Goal: Transaction & Acquisition: Book appointment/travel/reservation

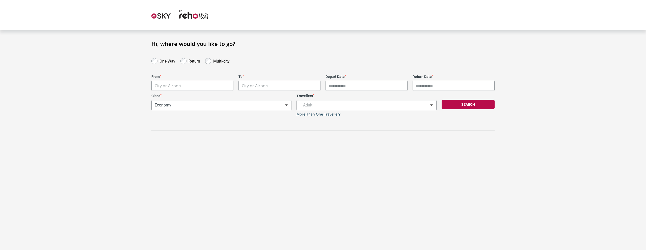
click at [182, 90] on body "**********" at bounding box center [323, 125] width 646 height 250
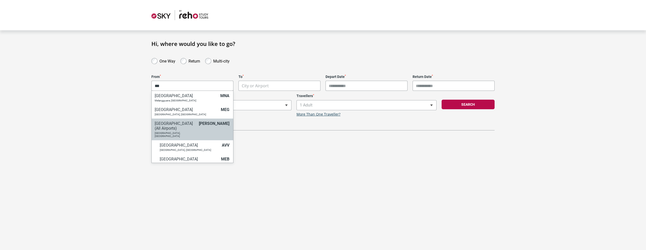
type input "***"
select select "MELC"
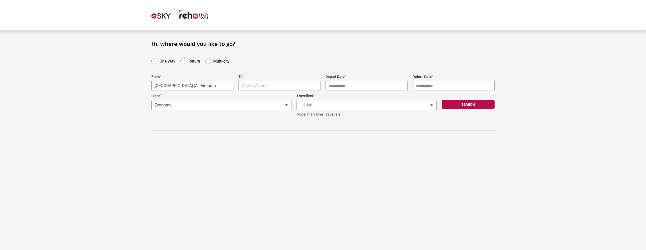
click at [216, 89] on body "**********" at bounding box center [323, 125] width 646 height 250
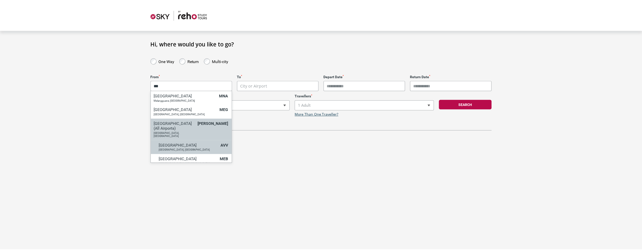
scroll to position [25, 0]
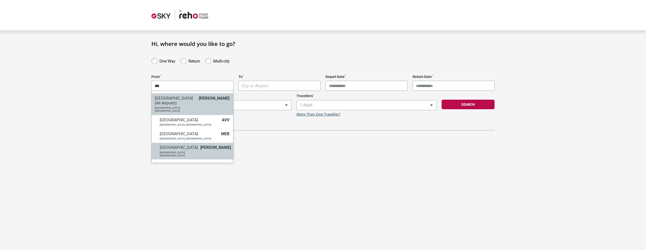
type input "***"
select select "MELA"
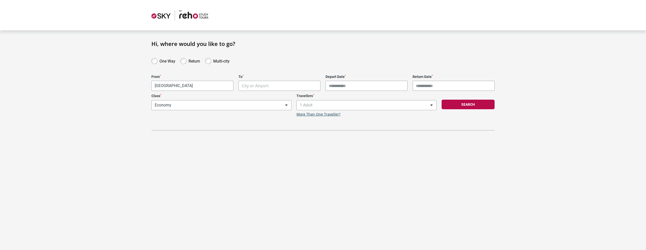
click at [269, 84] on body "**********" at bounding box center [323, 125] width 646 height 250
type input "******"
select select "NRTA"
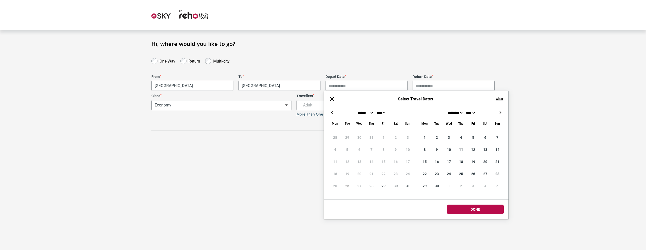
click at [358, 84] on input "Depart Date *" at bounding box center [366, 86] width 82 height 10
click at [499, 112] on button "→" at bounding box center [500, 112] width 6 height 6
type input "**********"
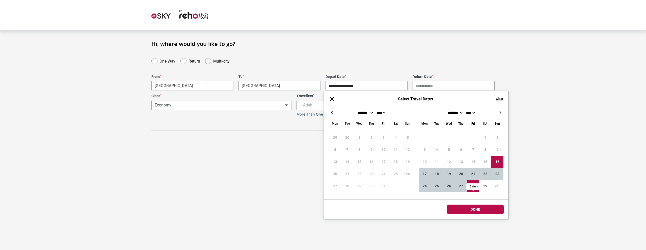
type input "**********"
click at [485, 210] on body "**********" at bounding box center [323, 125] width 646 height 250
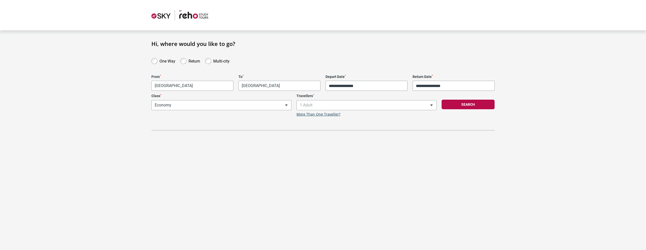
click at [457, 96] on div "Search" at bounding box center [468, 105] width 58 height 23
click at [464, 108] on button "Search" at bounding box center [467, 105] width 53 height 10
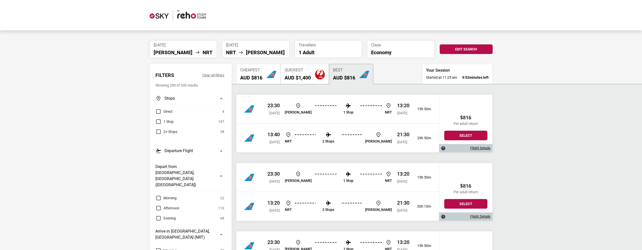
click at [158, 110] on label "Direct" at bounding box center [163, 111] width 17 height 6
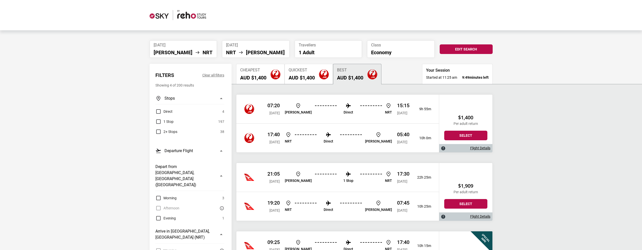
click at [488, 149] on link "Flight Details" at bounding box center [480, 148] width 20 height 4
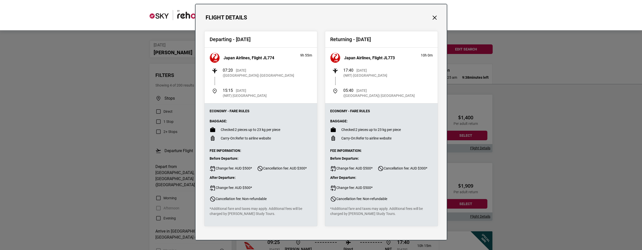
scroll to position [17, 0]
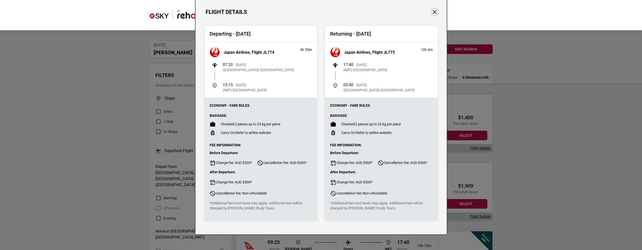
click at [434, 10] on button "Close" at bounding box center [434, 12] width 7 height 7
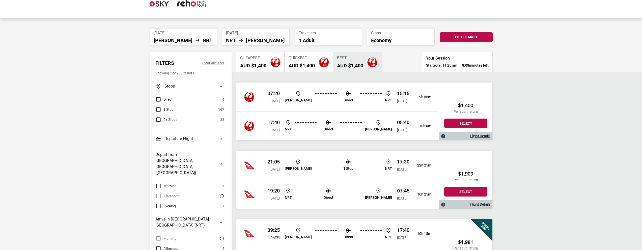
scroll to position [0, 0]
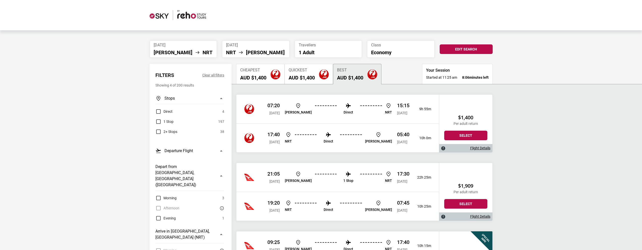
click at [255, 76] on h2 "AUD $1,400" at bounding box center [253, 78] width 26 height 6
click at [329, 74] on img "button" at bounding box center [324, 74] width 10 height 10
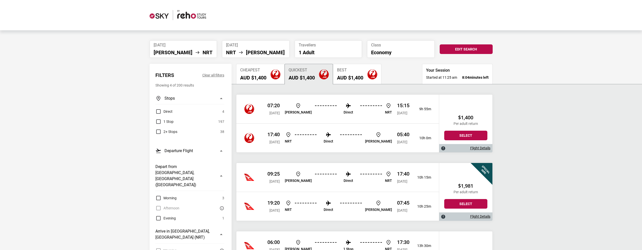
click at [344, 73] on div "Best AUD $1,400" at bounding box center [350, 74] width 26 height 13
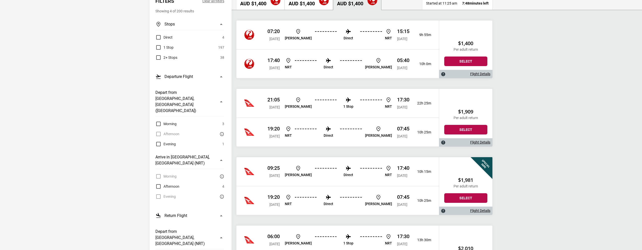
scroll to position [76, 0]
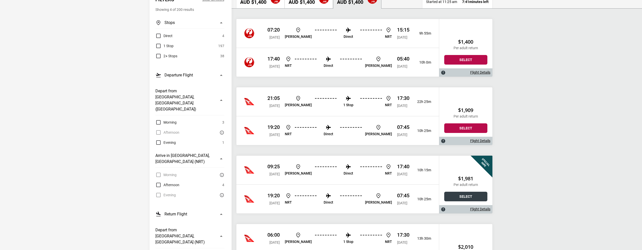
drag, startPoint x: 467, startPoint y: 199, endPoint x: 470, endPoint y: 199, distance: 3.3
click at [467, 199] on button "Select" at bounding box center [465, 197] width 43 height 10
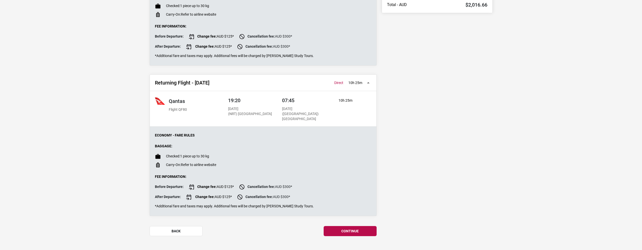
scroll to position [185, 0]
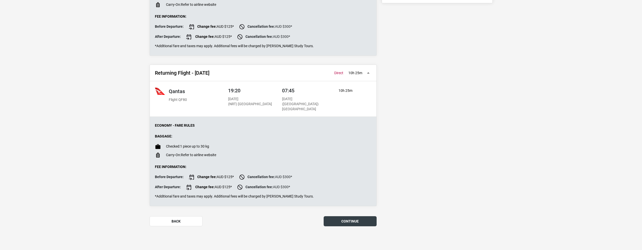
click at [346, 224] on button "continue" at bounding box center [350, 221] width 53 height 10
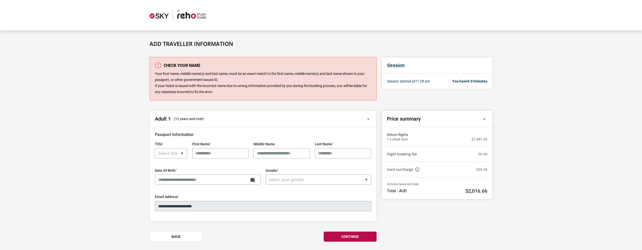
click at [482, 162] on div "Card surcharge A surcharge of 1.8% will be applied to all Visa, MasterCard, Ame…" at bounding box center [437, 169] width 110 height 15
click at [486, 155] on p "$0.00" at bounding box center [482, 154] width 9 height 4
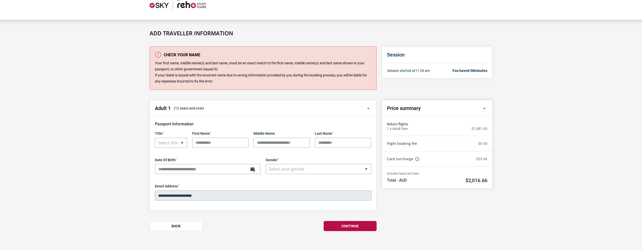
scroll to position [15, 0]
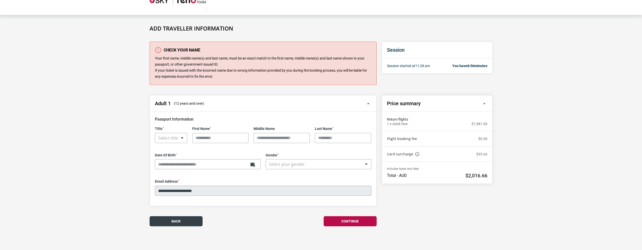
click at [187, 220] on button "Back" at bounding box center [176, 221] width 53 height 10
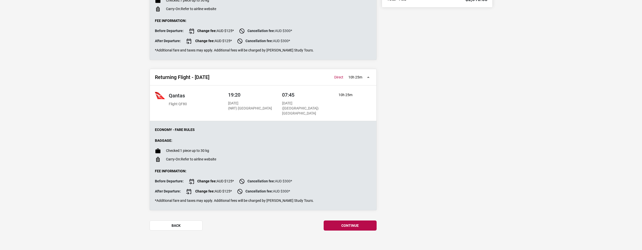
scroll to position [185, 0]
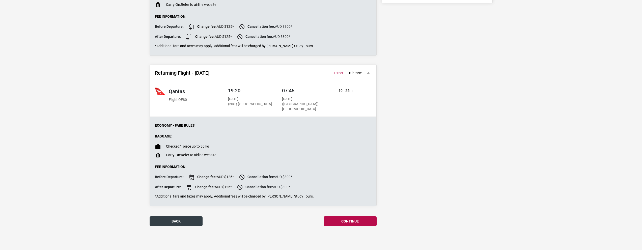
click at [178, 223] on button "back" at bounding box center [176, 221] width 53 height 10
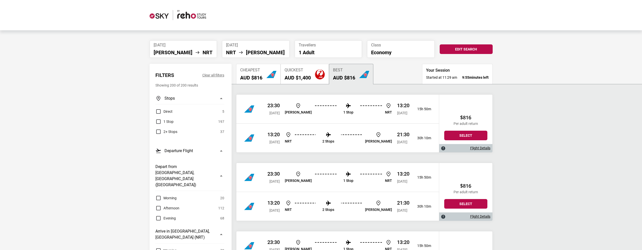
click at [174, 120] on div "1 Stop 197" at bounding box center [189, 122] width 69 height 6
click at [166, 119] on span "1 Stop" at bounding box center [168, 122] width 10 height 6
click at [267, 73] on img "button" at bounding box center [271, 74] width 10 height 10
click at [282, 77] on button "Quickest AUD $2,010" at bounding box center [304, 74] width 48 height 20
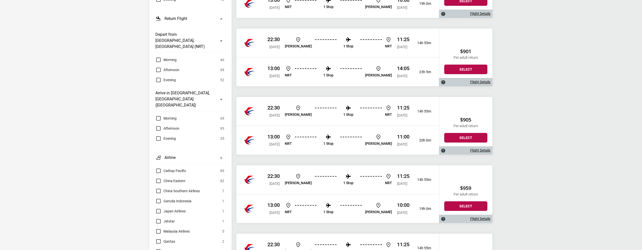
scroll to position [303, 0]
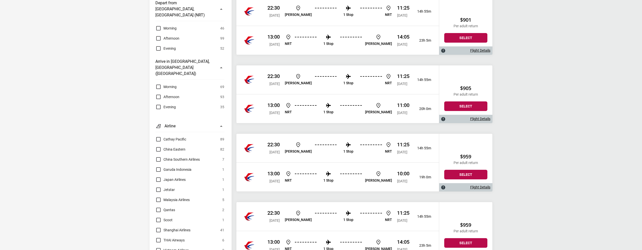
click at [490, 186] on link "Flight Details" at bounding box center [480, 187] width 20 height 4
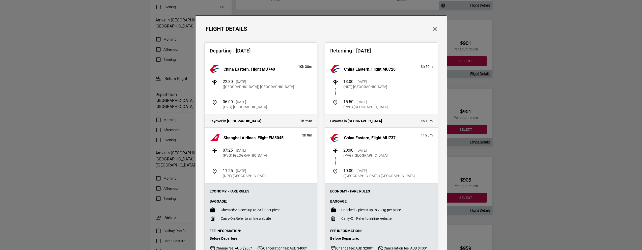
scroll to position [151, 0]
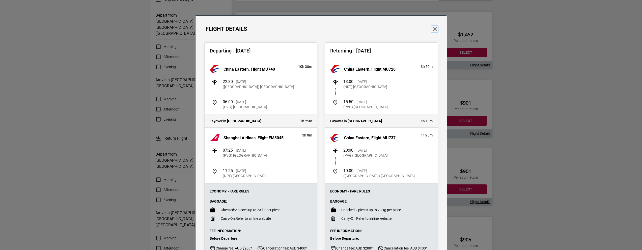
drag, startPoint x: 432, startPoint y: 28, endPoint x: 438, endPoint y: 28, distance: 6.3
click at [432, 28] on button "Close" at bounding box center [434, 29] width 7 height 7
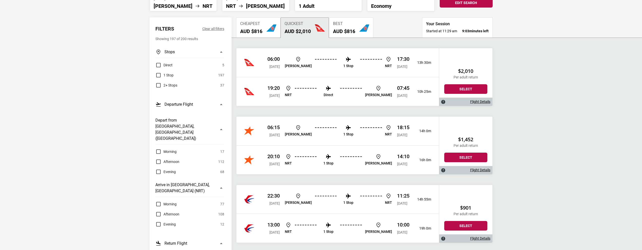
scroll to position [0, 0]
